Goal: Information Seeking & Learning: Learn about a topic

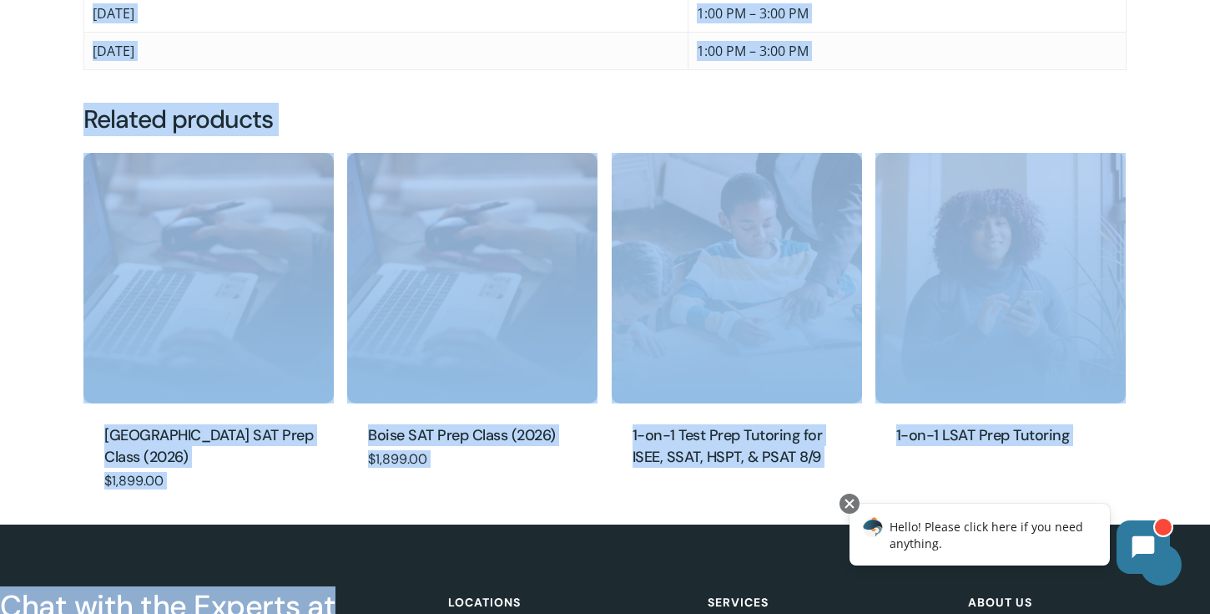
scroll to position [1335, 0]
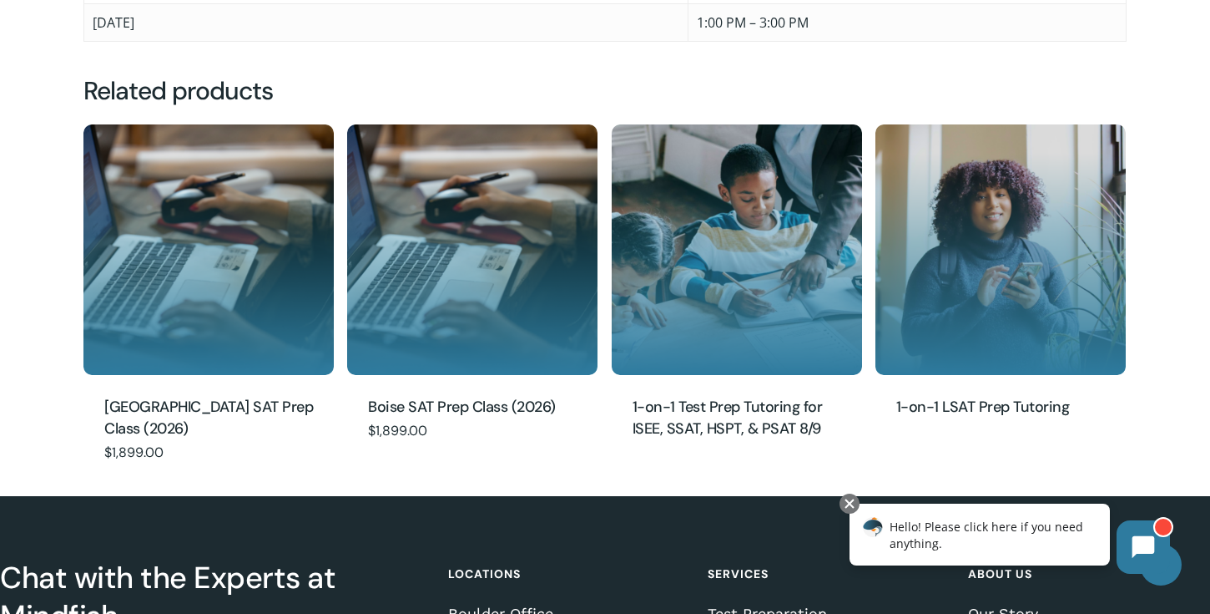
drag, startPoint x: 93, startPoint y: 350, endPoint x: 422, endPoint y: 46, distance: 447.7
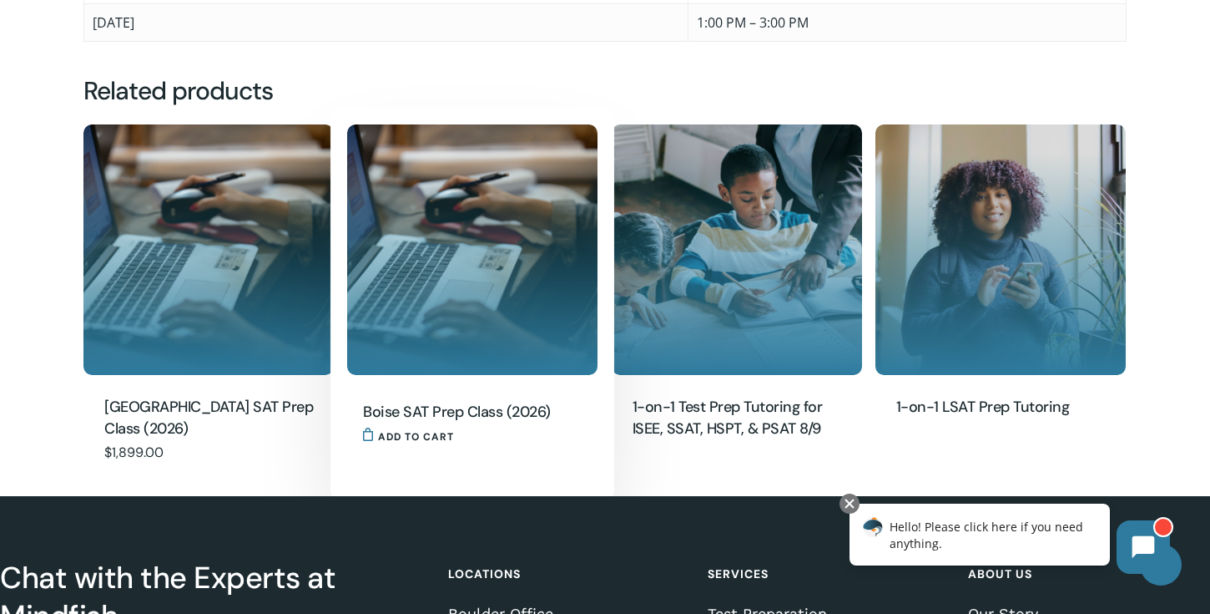
click at [408, 119] on div at bounding box center [473, 304] width 284 height 392
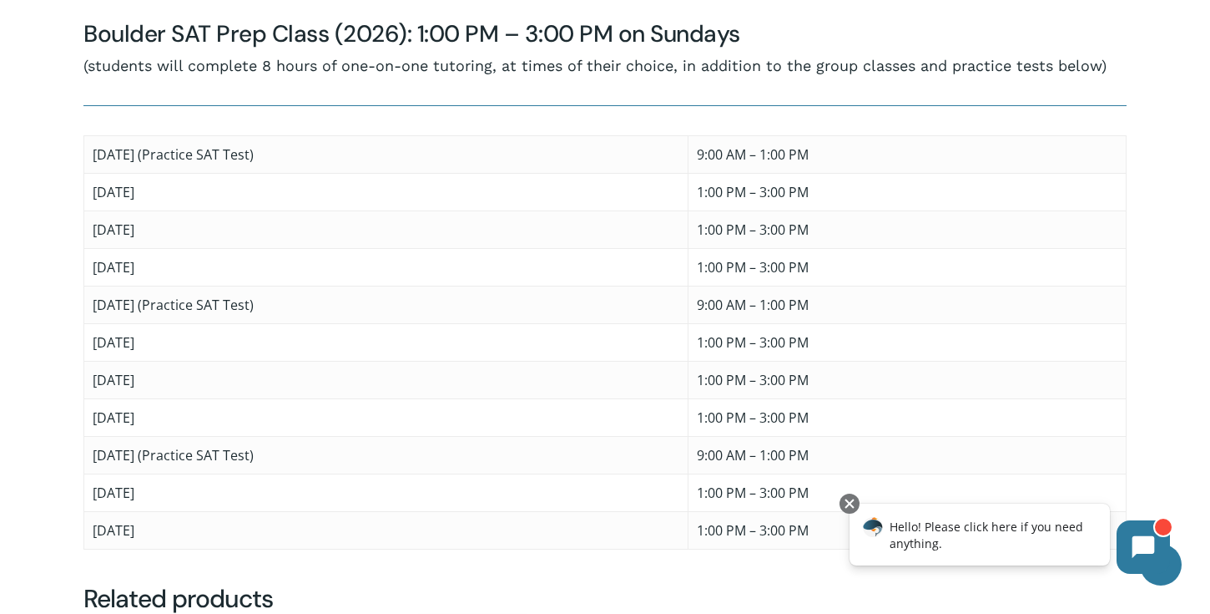
scroll to position [816, 0]
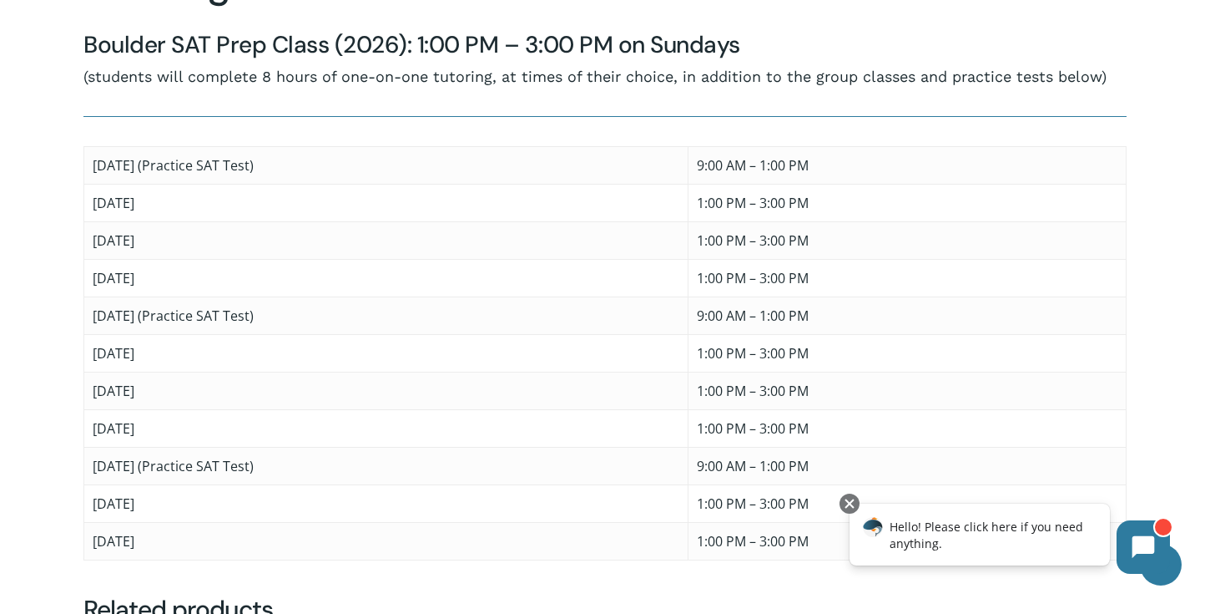
drag, startPoint x: 93, startPoint y: 165, endPoint x: 215, endPoint y: 208, distance: 129.9
click at [215, 208] on tbody "Saturday, January 31 (Practice SAT Test) 9:00 AM – 1:00 PM Sunday, February 1 1…" at bounding box center [605, 352] width 1043 height 413
click at [53, 164] on div at bounding box center [605, 241] width 1210 height 638
drag, startPoint x: 93, startPoint y: 163, endPoint x: 330, endPoint y: 542, distance: 447.0
click at [331, 543] on tbody "Saturday, January 31 (Practice SAT Test) 9:00 AM – 1:00 PM Sunday, February 1 1…" at bounding box center [605, 352] width 1043 height 413
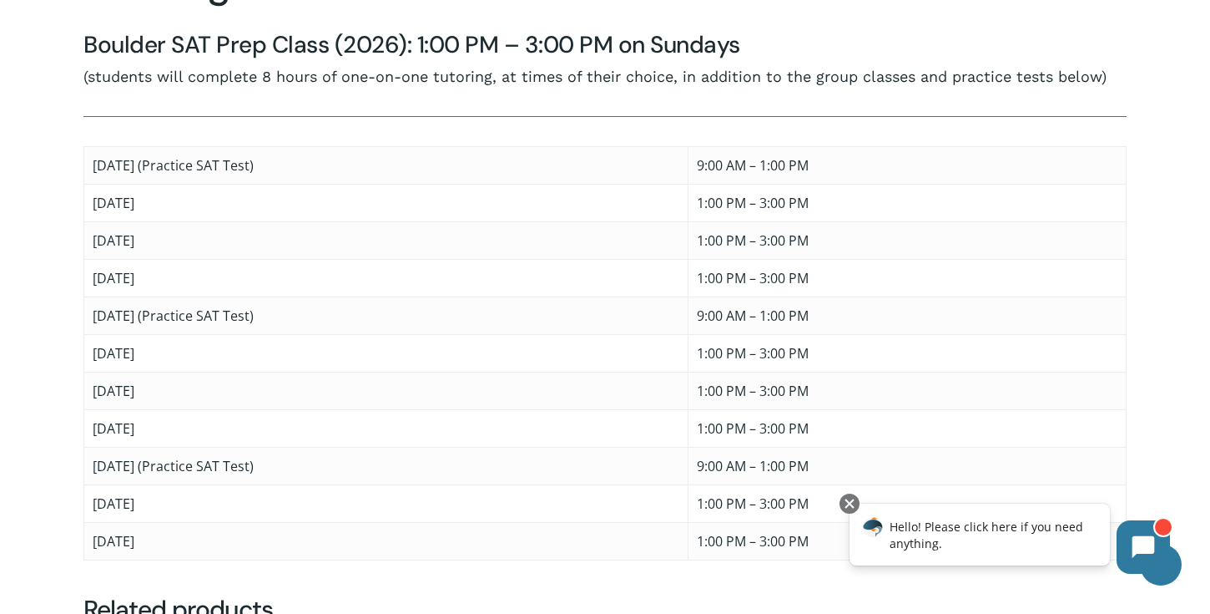
click at [323, 584] on div at bounding box center [605, 583] width 1210 height 20
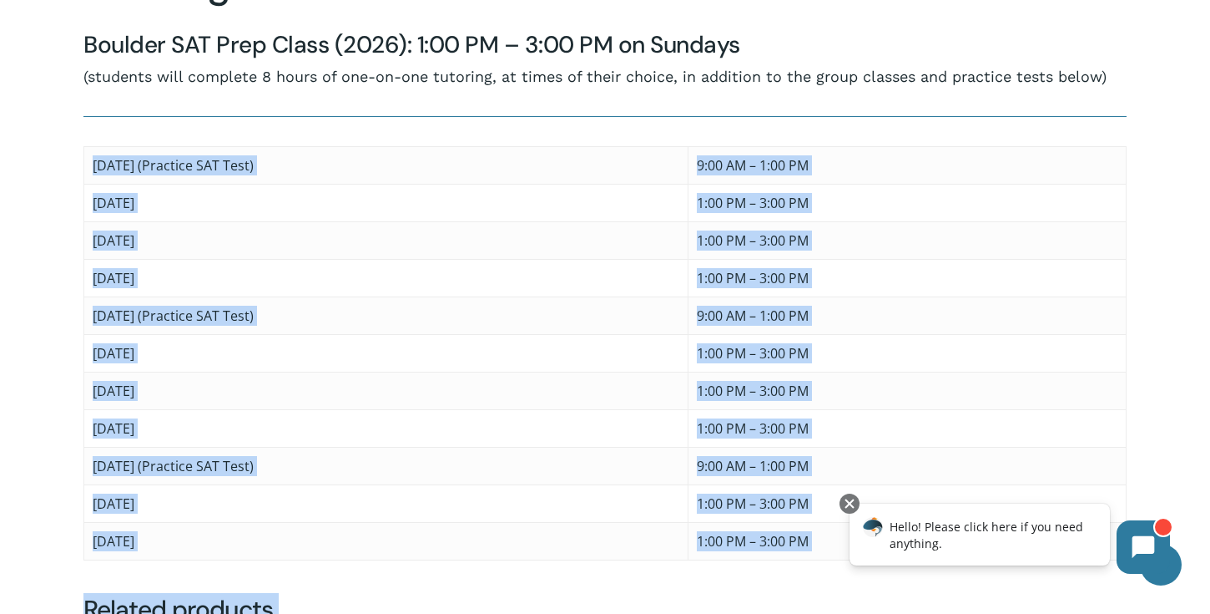
drag, startPoint x: 922, startPoint y: 656, endPoint x: 929, endPoint y: 548, distance: 108.7
copy body "Saturday, January 31 (Practice SAT Test) 9:00 AM – 1:00 PM Sunday, February 1 1…"
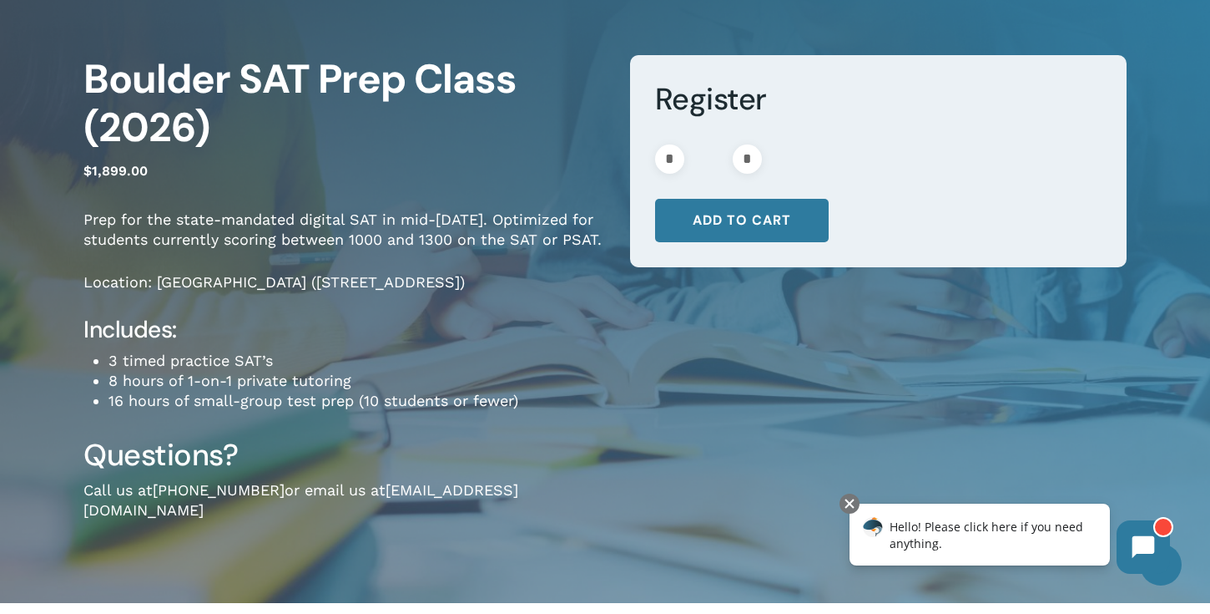
scroll to position [0, 0]
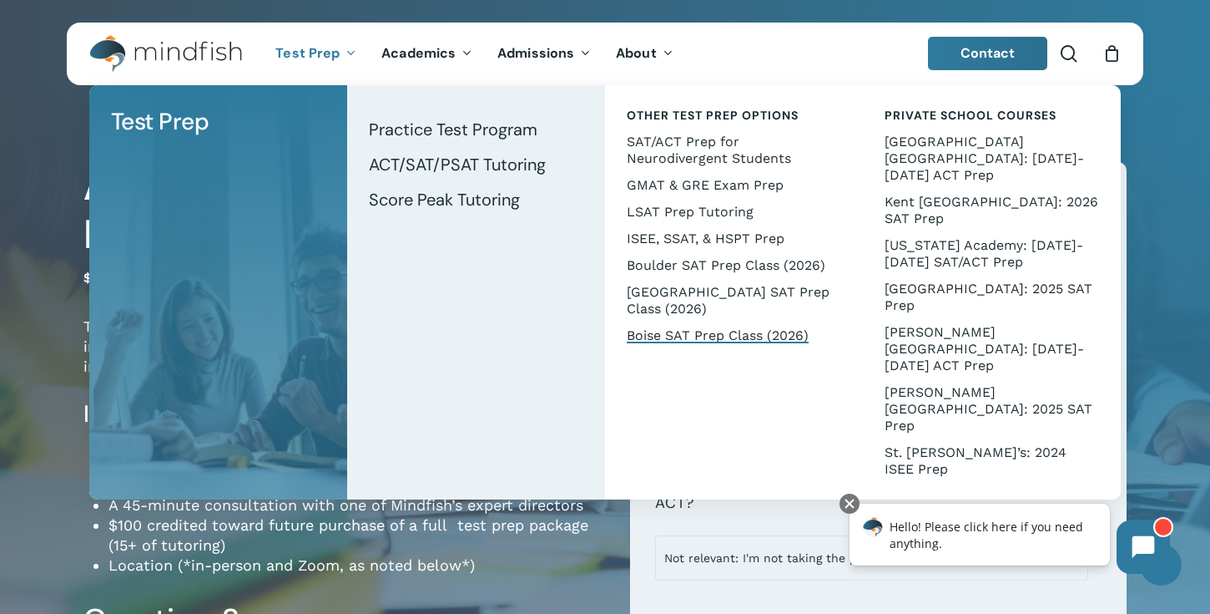
click at [756, 329] on span "Boise SAT Prep Class (2026)" at bounding box center [718, 335] width 182 height 16
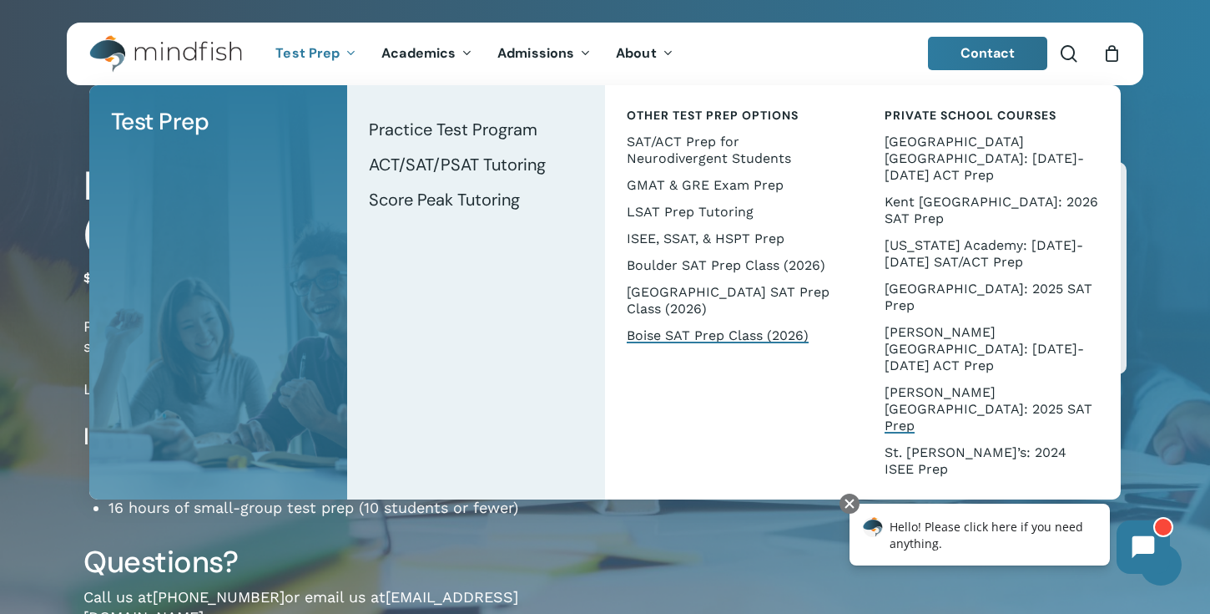
click at [947, 384] on span "[PERSON_NAME][GEOGRAPHIC_DATA]: 2025 SAT Prep" at bounding box center [989, 408] width 208 height 49
click at [960, 384] on span "[PERSON_NAME][GEOGRAPHIC_DATA]: 2025 SAT Prep" at bounding box center [989, 408] width 208 height 49
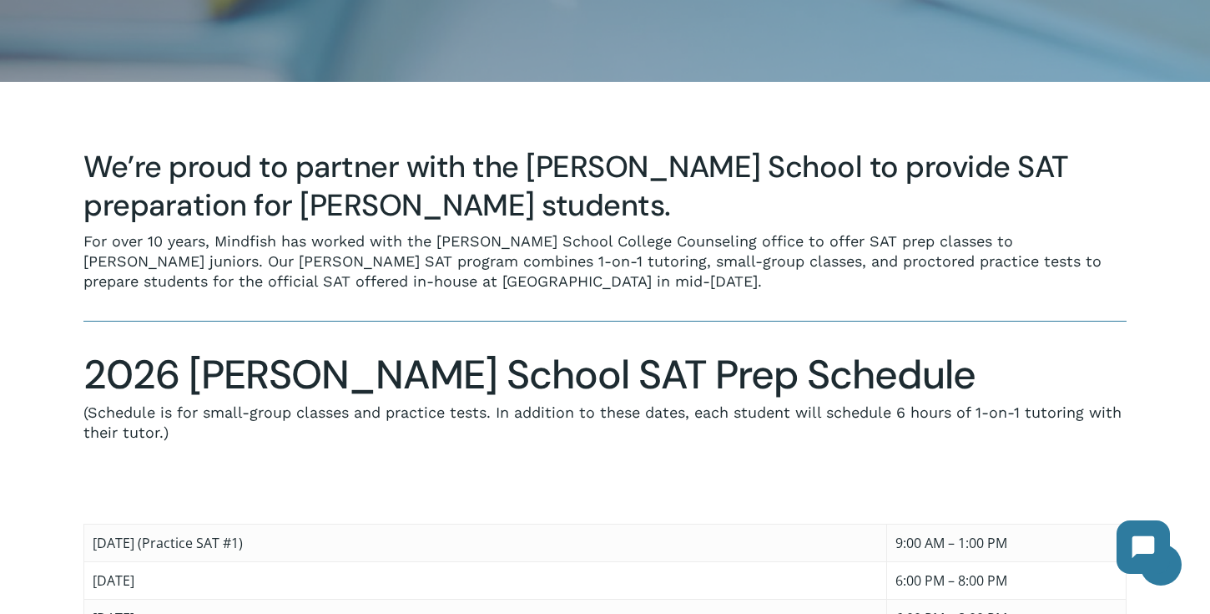
scroll to position [739, 0]
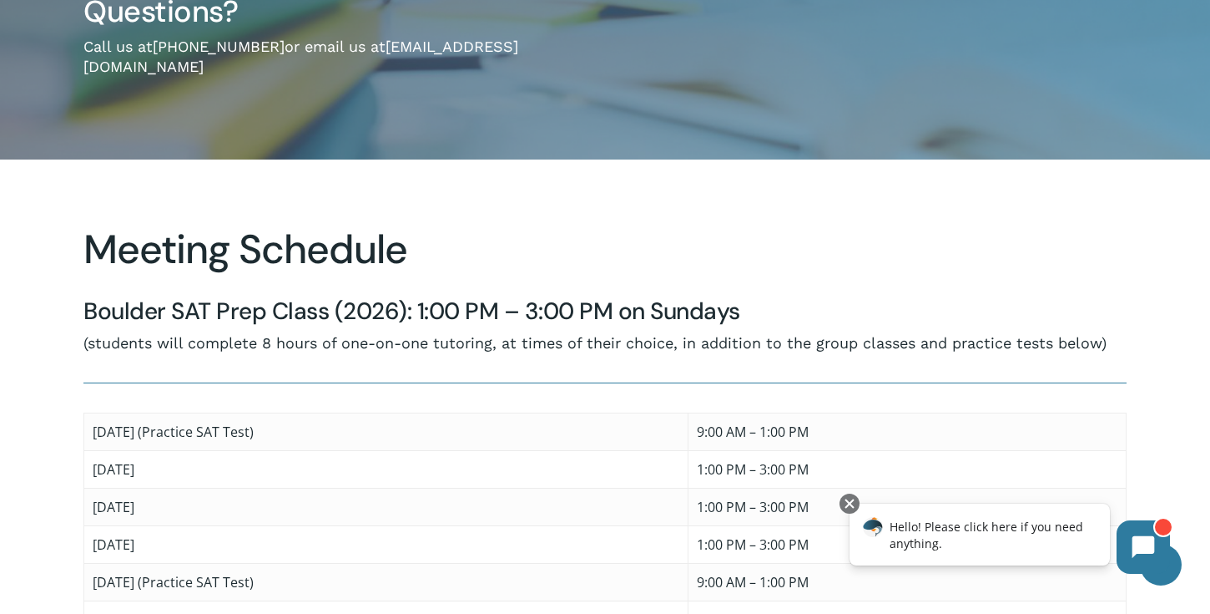
scroll to position [534, 0]
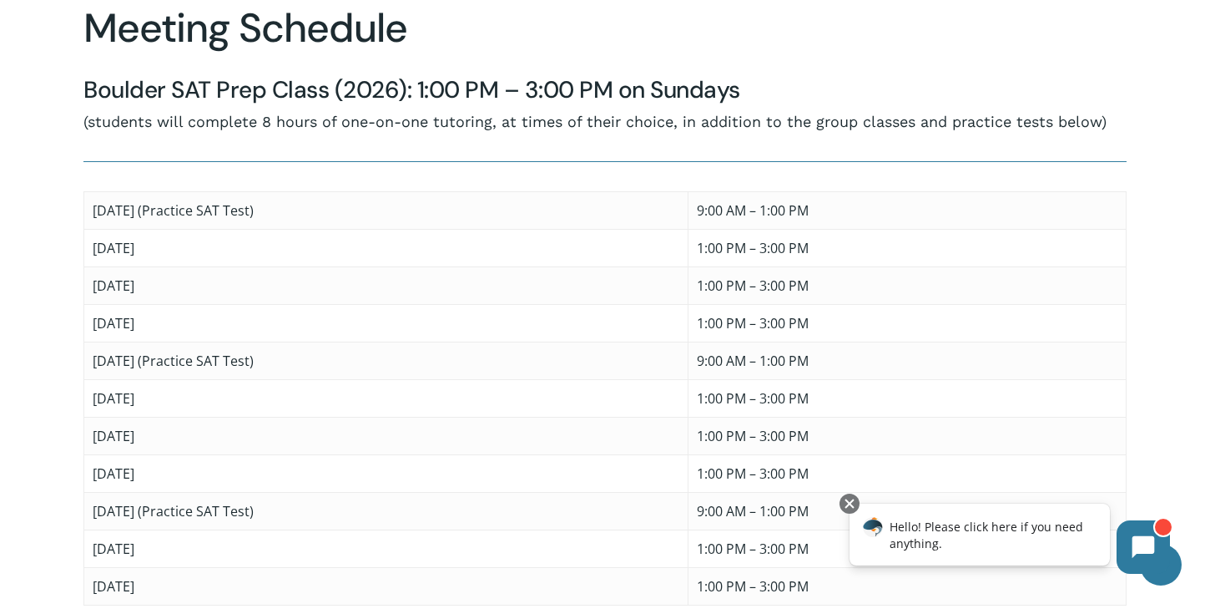
scroll to position [770, 0]
drag, startPoint x: 94, startPoint y: 215, endPoint x: 260, endPoint y: 255, distance: 169.9
click at [260, 255] on tbody "[DATE] (Practice SAT Test) 9:00 AM – 1:00 PM [DATE] 1:00 PM – 3:00 PM [DATE] 1:…" at bounding box center [605, 398] width 1043 height 413
copy tbody "[DATE] (Practice SAT Test) 9:00 AM – 1:00 PM [DATE]"
